Goal: Task Accomplishment & Management: Use online tool/utility

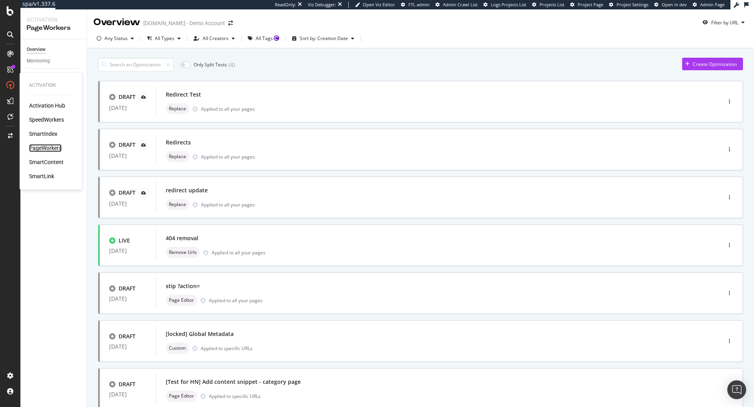
click at [42, 149] on div "PageWorkers" at bounding box center [45, 148] width 33 height 8
click at [187, 64] on input "checkbox" at bounding box center [185, 65] width 11 height 6
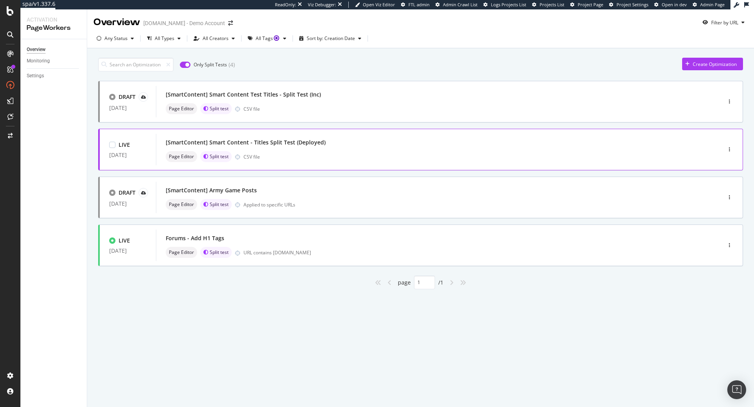
click at [280, 140] on div "[SmartContent] Smart Content - Titles Split Test (Deployed)" at bounding box center [246, 143] width 160 height 8
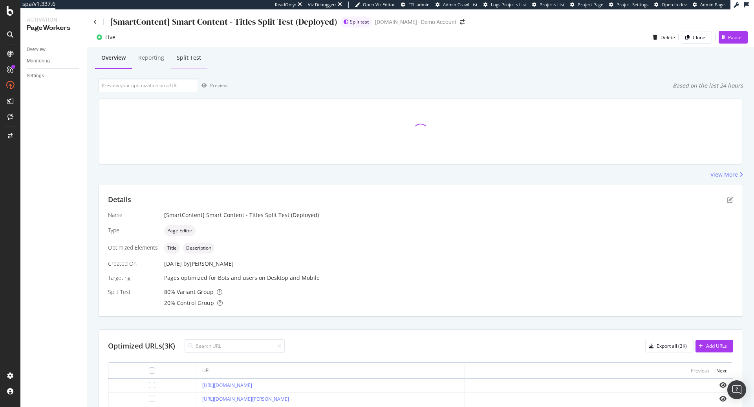
click at [181, 57] on div "Split Test" at bounding box center [189, 58] width 24 height 8
